Goal: Task Accomplishment & Management: Use online tool/utility

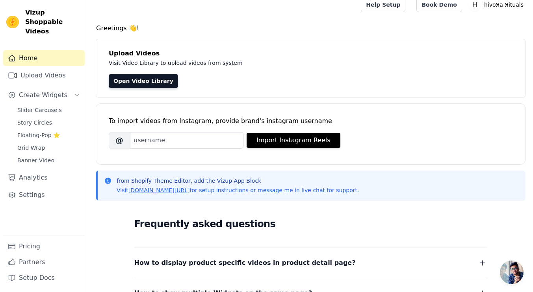
scroll to position [8, 0]
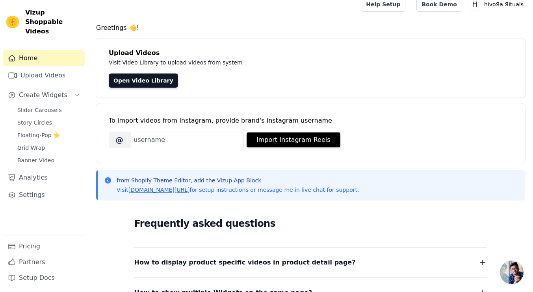
click at [47, 106] on span "Slider Carousels" at bounding box center [39, 110] width 44 height 8
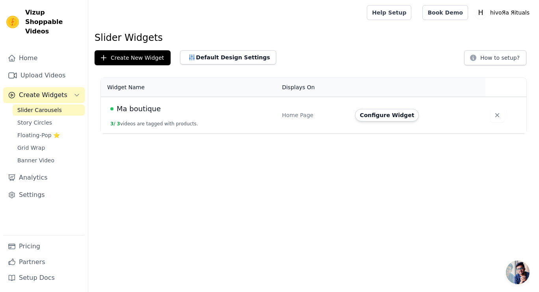
click at [366, 122] on td "Configure Widget" at bounding box center [417, 115] width 135 height 37
click at [368, 120] on button "Configure Widget" at bounding box center [387, 115] width 64 height 13
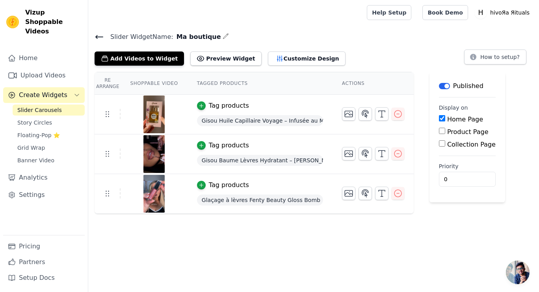
click at [451, 142] on label "Collection Page" at bounding box center [471, 144] width 48 height 7
click at [445, 142] on input "Collection Page" at bounding box center [442, 144] width 6 height 6
checkbox input "true"
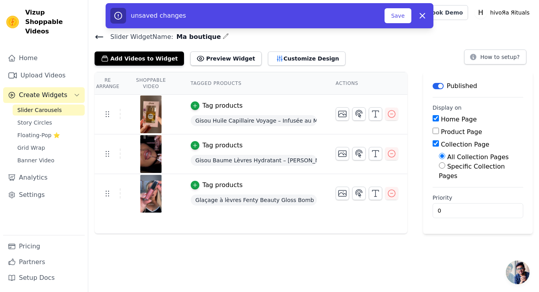
click at [398, 22] on button "Save" at bounding box center [397, 15] width 27 height 15
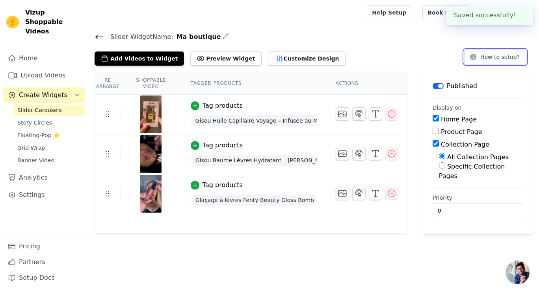
click at [482, 56] on button "How to setup?" at bounding box center [495, 57] width 62 height 15
